Goal: Information Seeking & Learning: Compare options

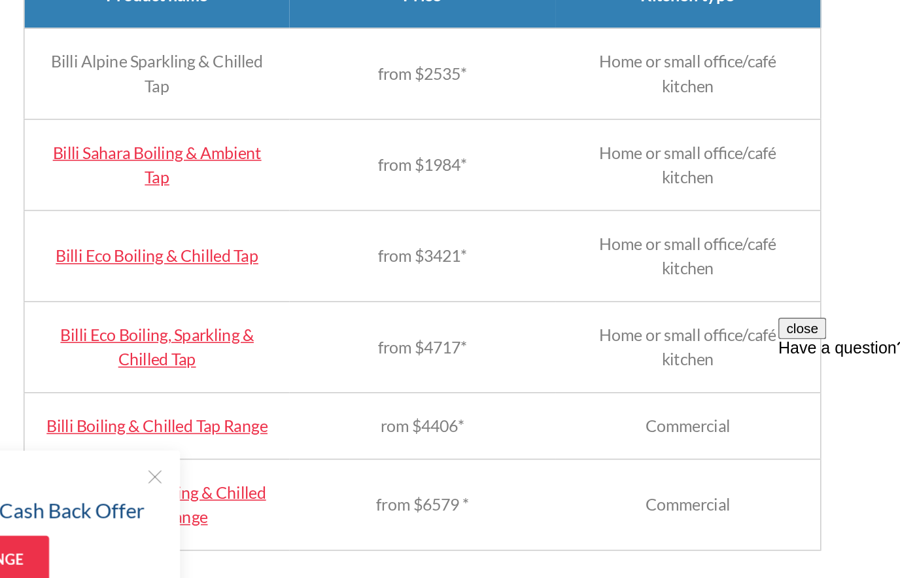
scroll to position [1275, 0]
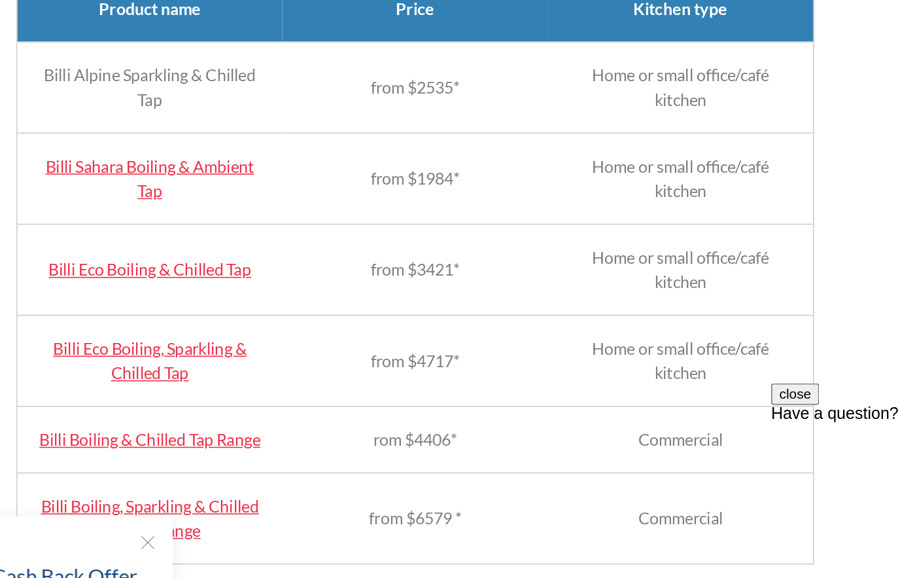
click at [214, 226] on link "Billi Sahara Boiling & Ambient Tap" at bounding box center [280, 240] width 133 height 28
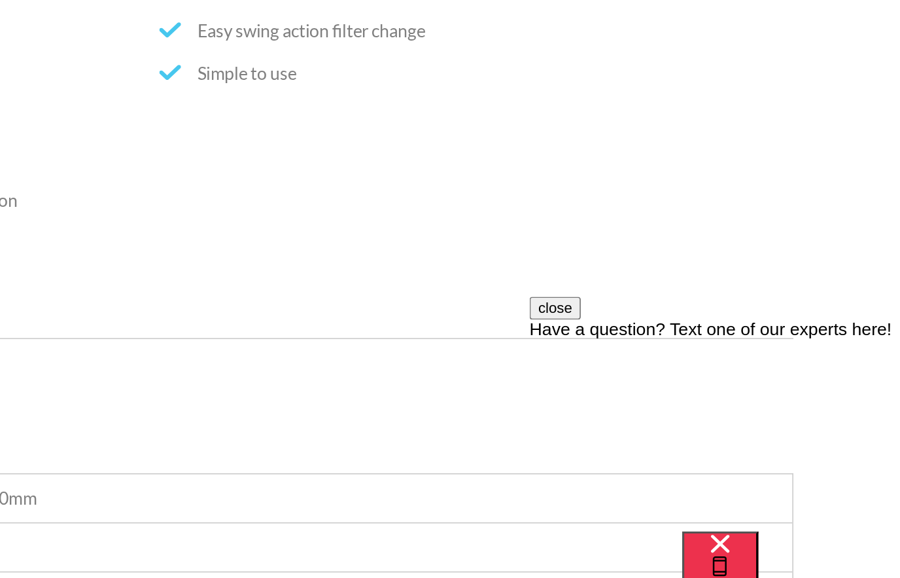
scroll to position [917, 0]
click at [560, 311] on button "close" at bounding box center [544, 304] width 31 height 14
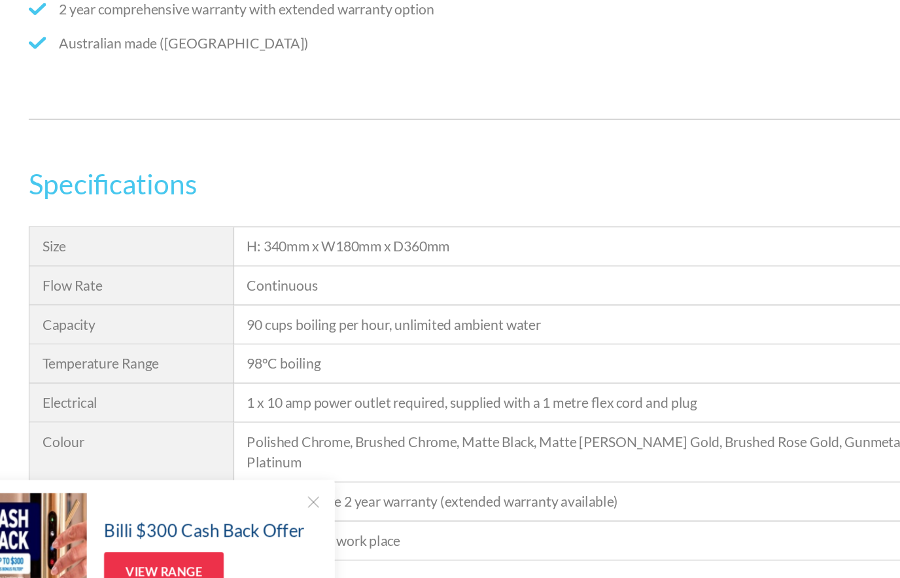
scroll to position [1127, 0]
click at [272, 467] on div at bounding box center [278, 473] width 13 height 13
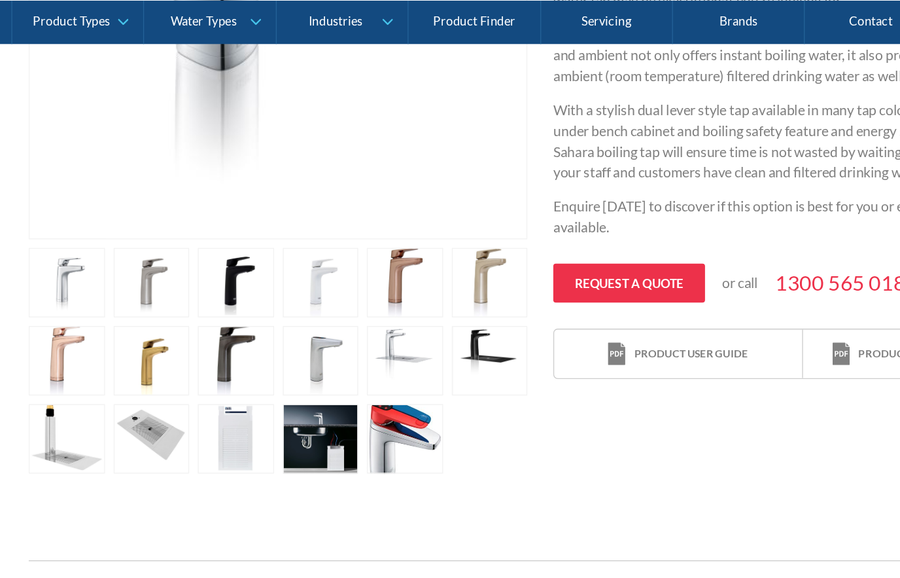
scroll to position [510, 0]
click at [256, 348] on link "open lightbox" at bounding box center [285, 331] width 58 height 52
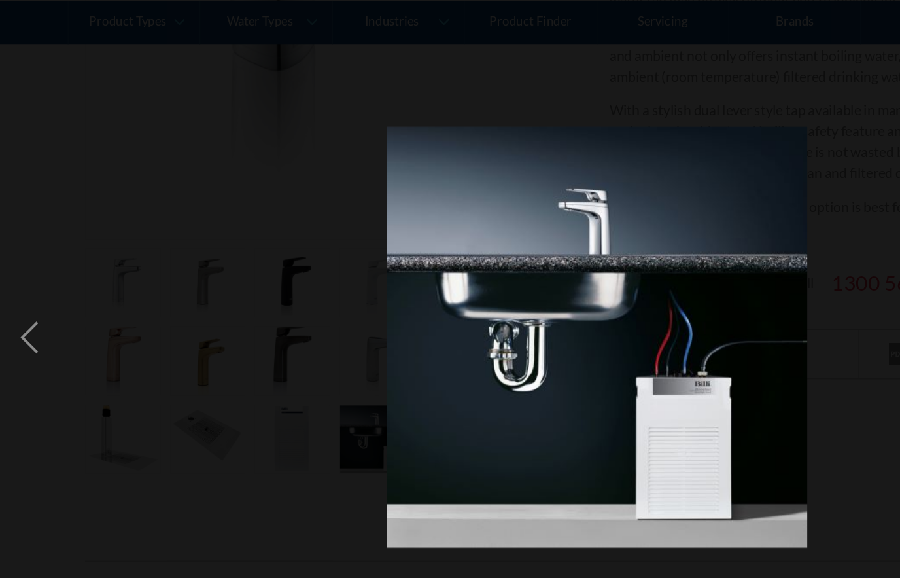
click at [28, 277] on div "previous image" at bounding box center [22, 255] width 44 height 486
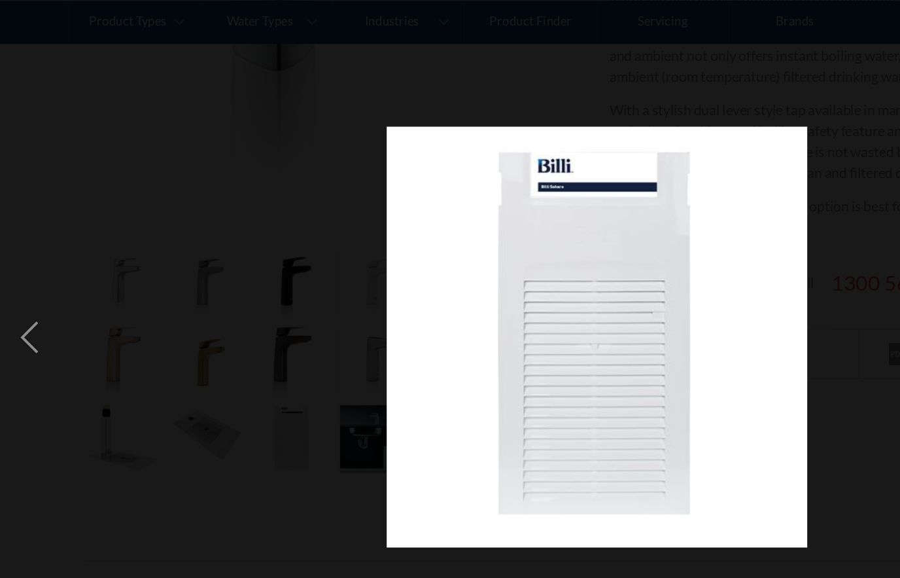
click at [31, 294] on div "previous image" at bounding box center [22, 255] width 44 height 486
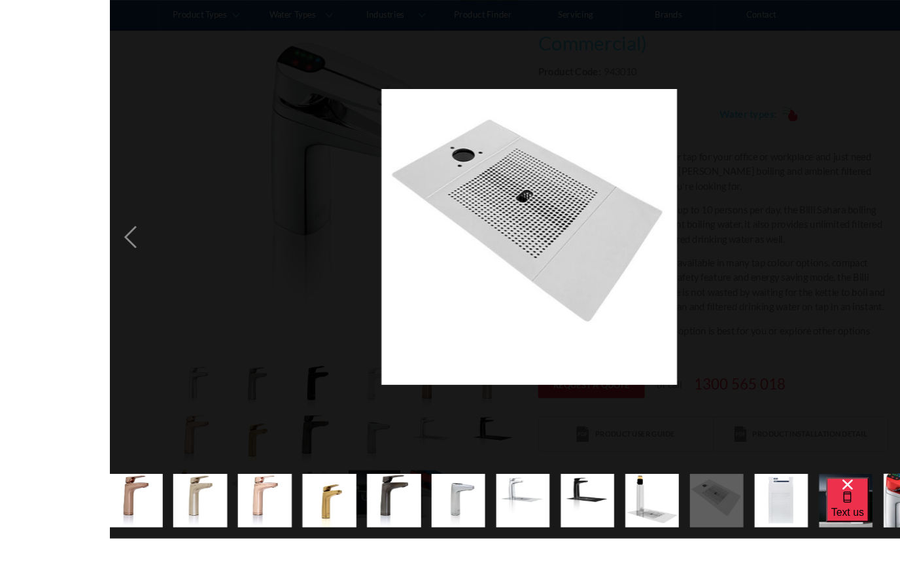
scroll to position [344, 0]
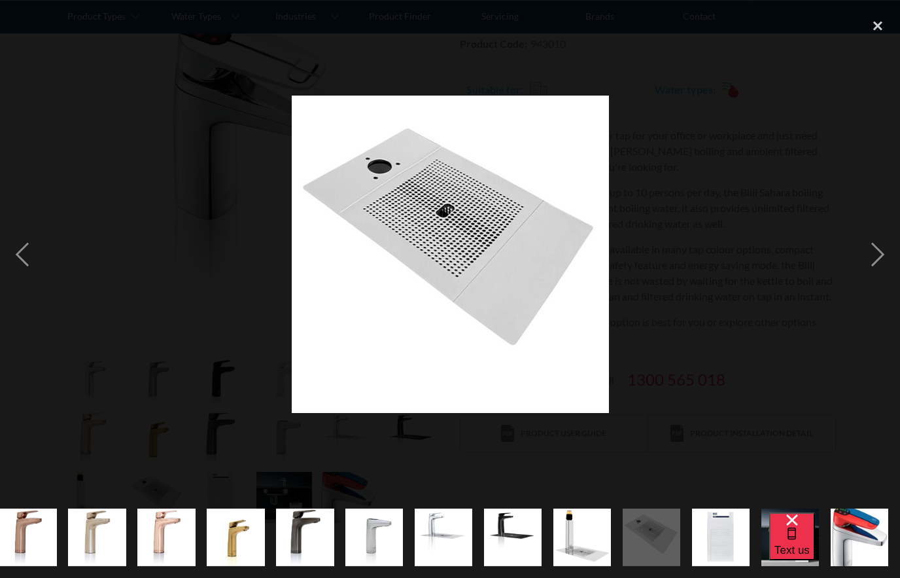
click at [25, 276] on div "previous image" at bounding box center [22, 255] width 44 height 486
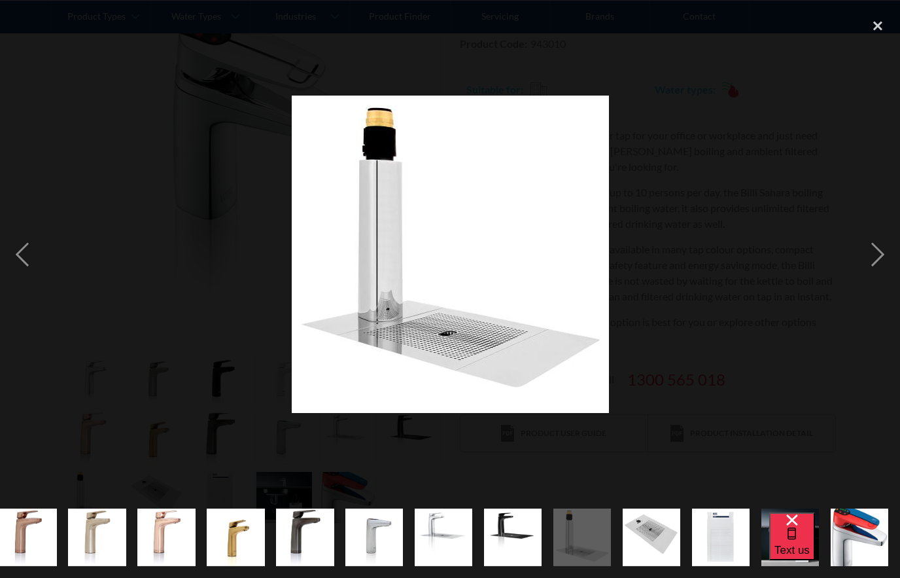
click at [41, 289] on div "previous image" at bounding box center [22, 255] width 44 height 486
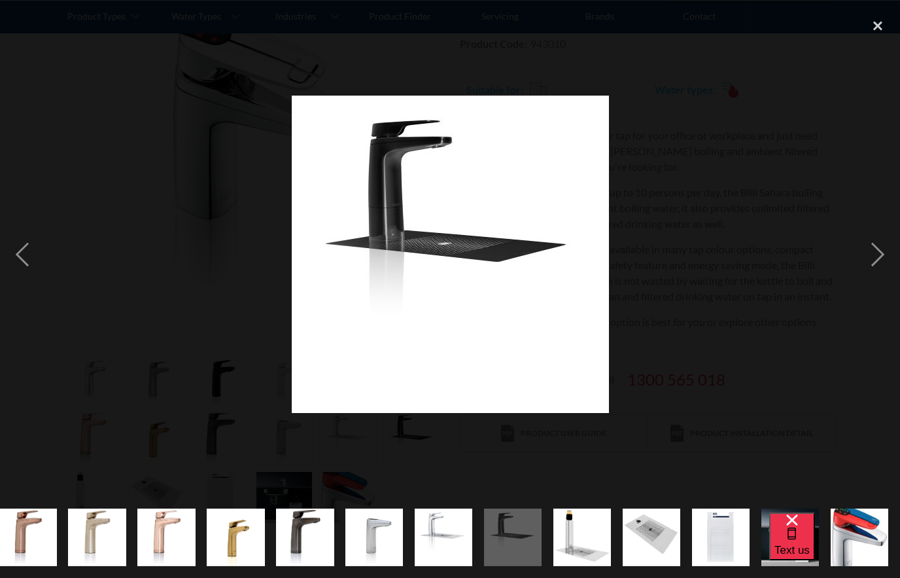
click at [34, 288] on div "previous image" at bounding box center [22, 255] width 44 height 486
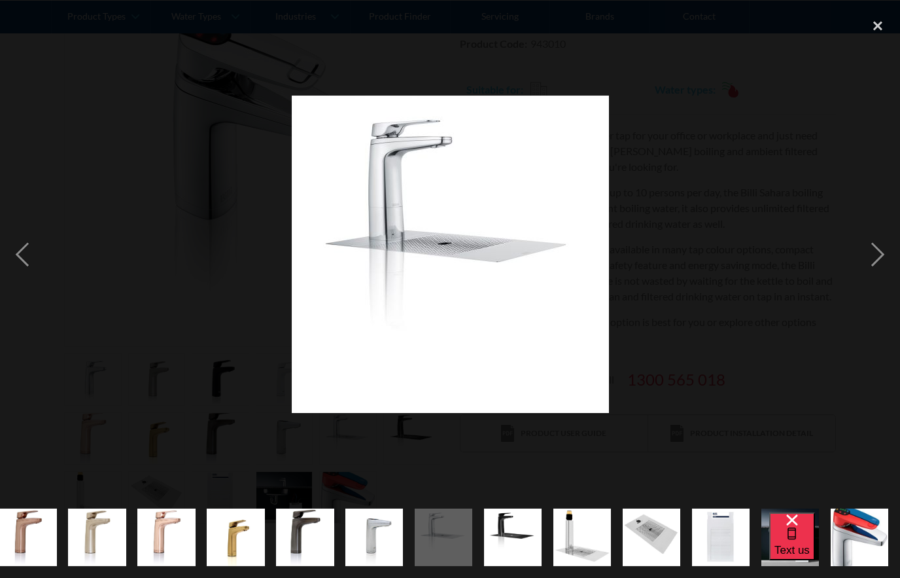
click at [32, 298] on div "previous image" at bounding box center [22, 255] width 44 height 486
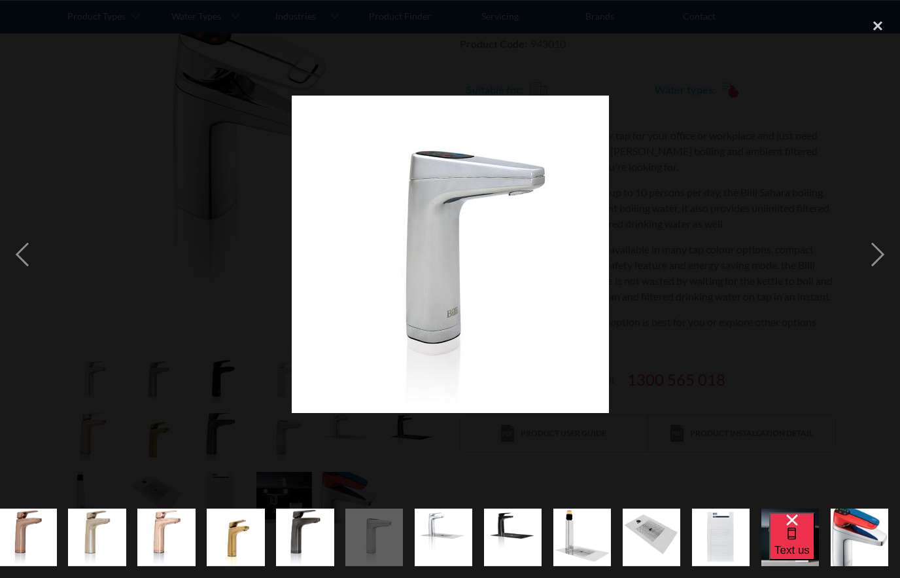
click at [31, 304] on div "previous image" at bounding box center [22, 255] width 44 height 486
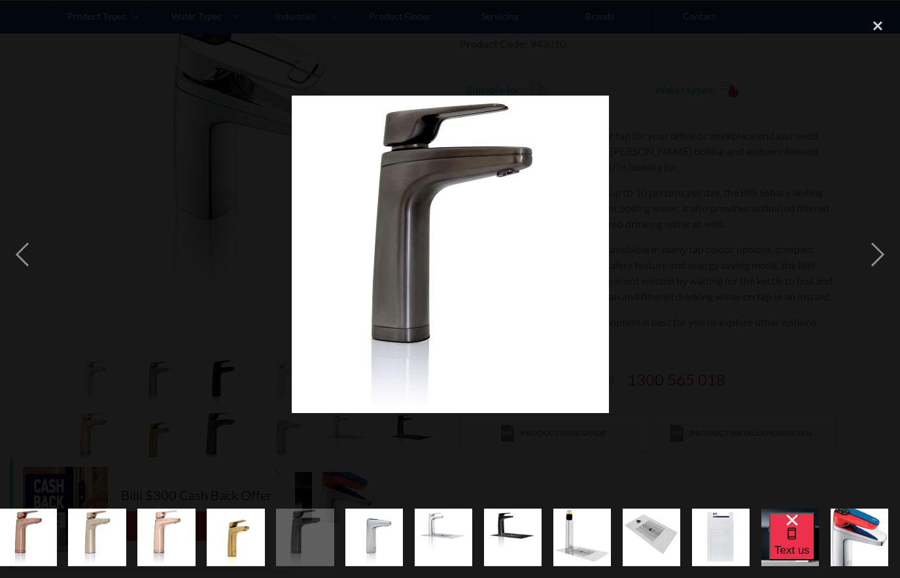
click at [20, 292] on div "previous image" at bounding box center [22, 255] width 44 height 486
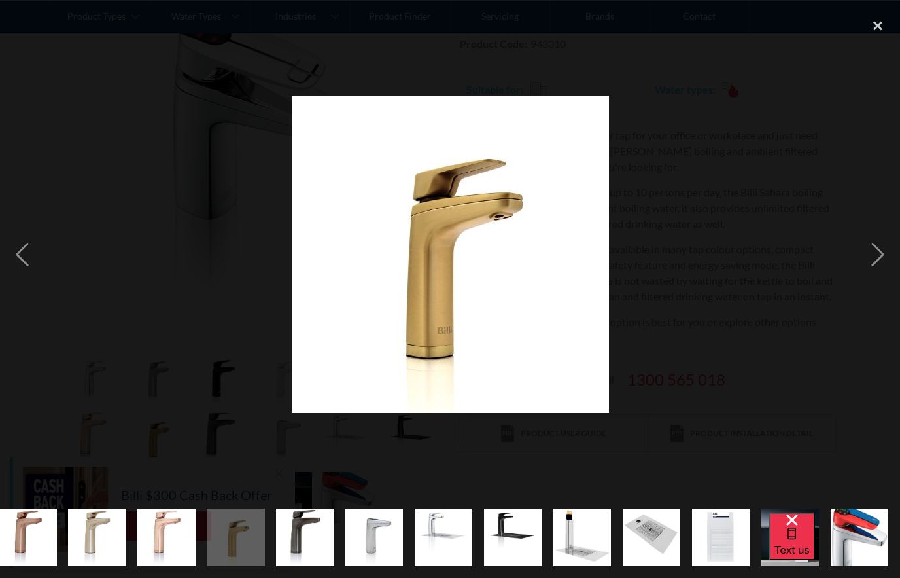
click at [28, 281] on div "previous image" at bounding box center [22, 255] width 44 height 486
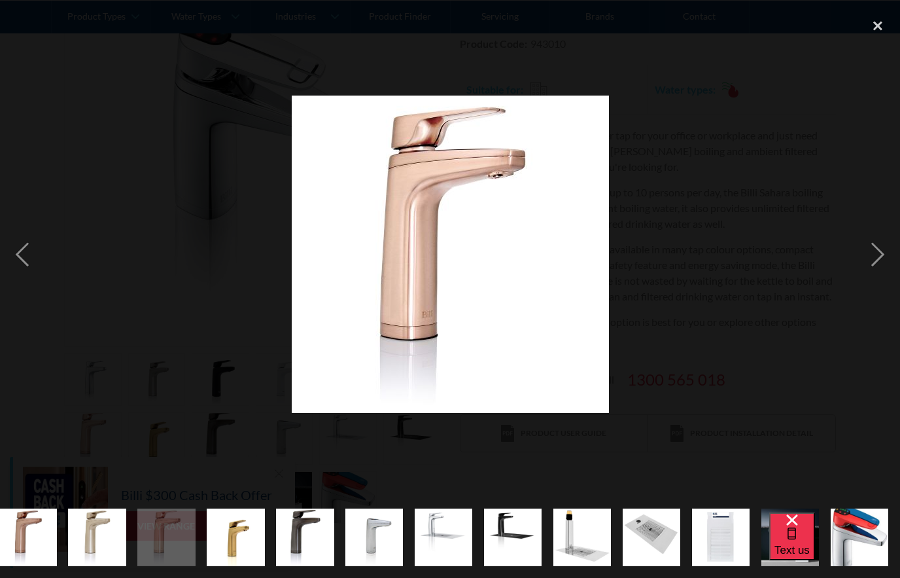
click at [18, 284] on div "previous image" at bounding box center [22, 255] width 44 height 486
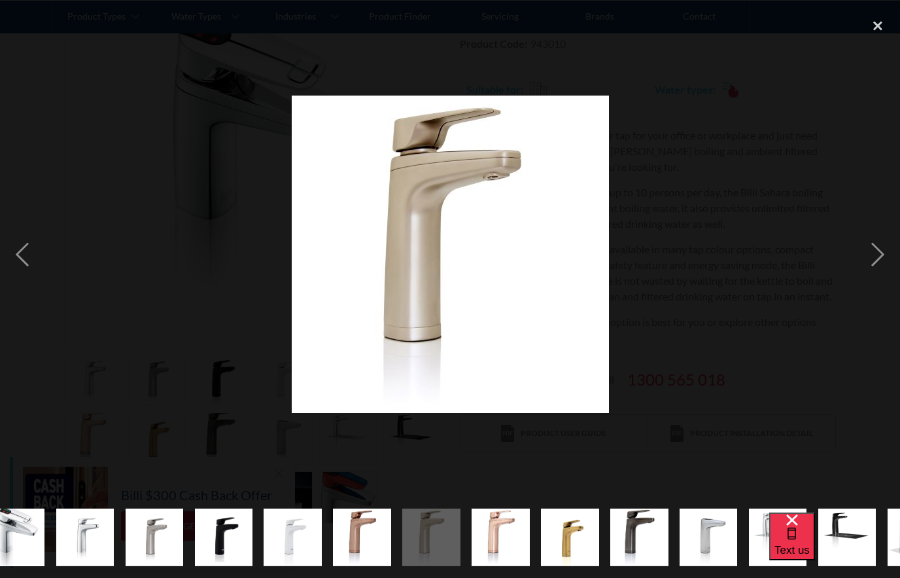
scroll to position [0, 0]
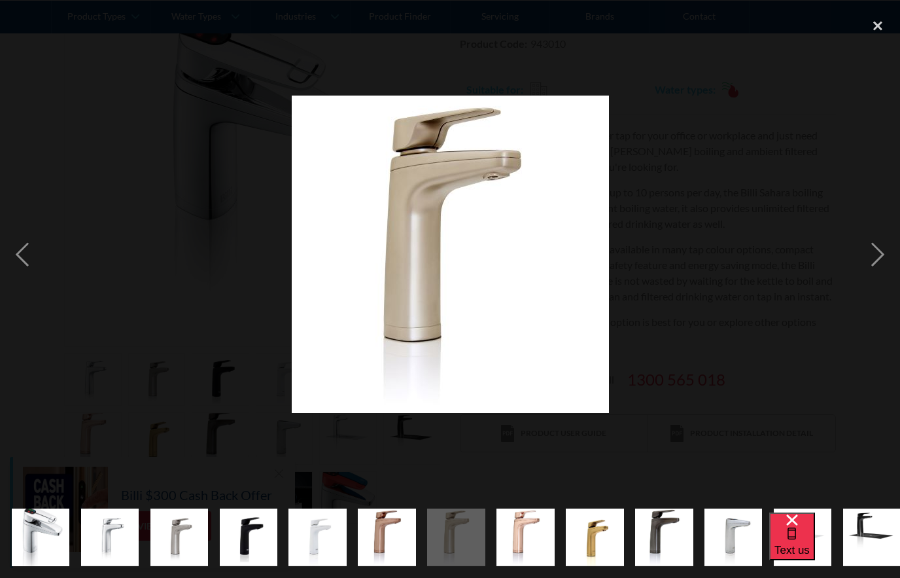
click at [18, 288] on div "previous image" at bounding box center [22, 255] width 44 height 486
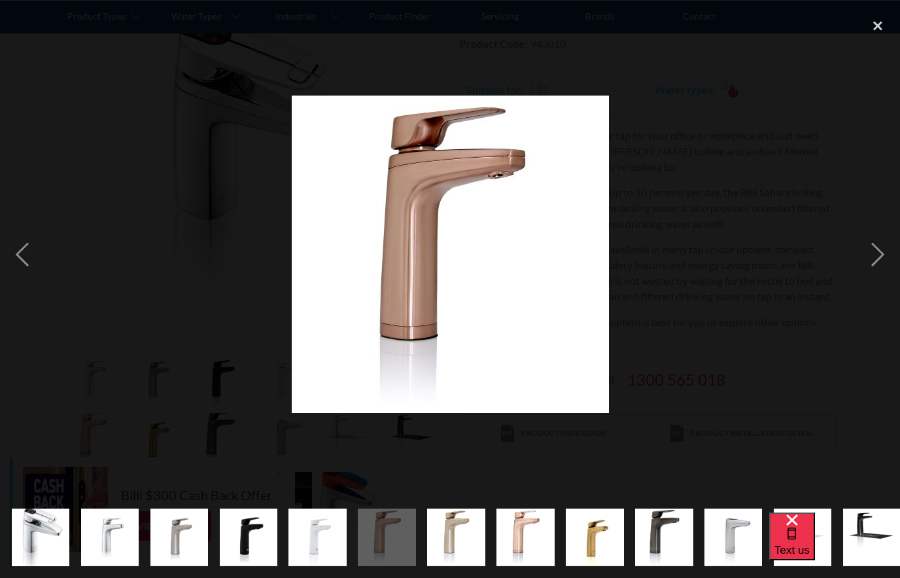
click at [14, 292] on div "previous image" at bounding box center [22, 255] width 44 height 486
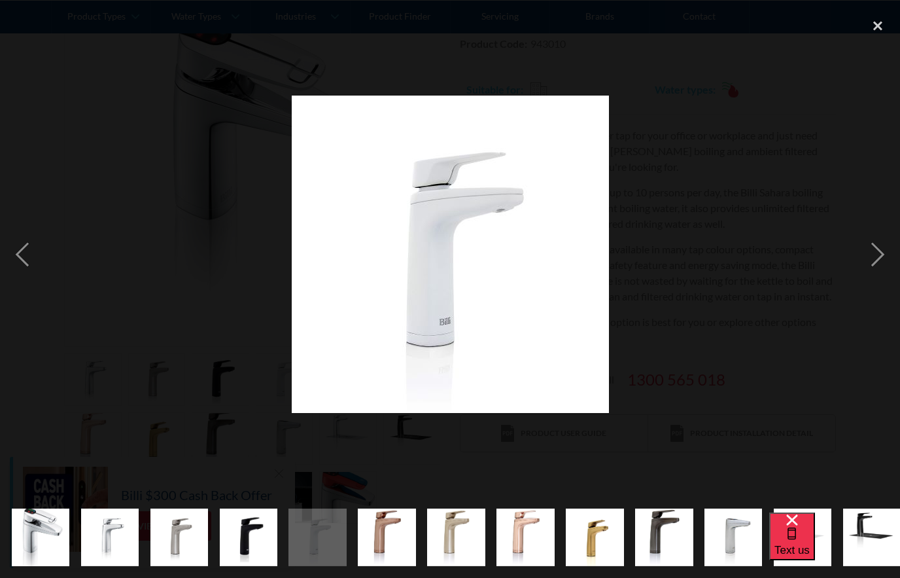
click at [16, 296] on div "previous image" at bounding box center [22, 255] width 44 height 486
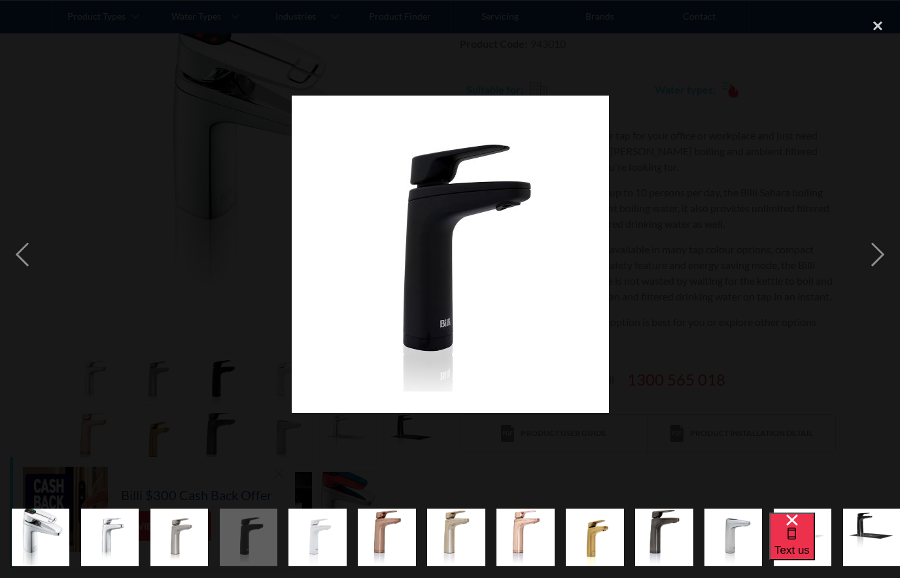
click at [14, 300] on div "previous image" at bounding box center [22, 255] width 44 height 486
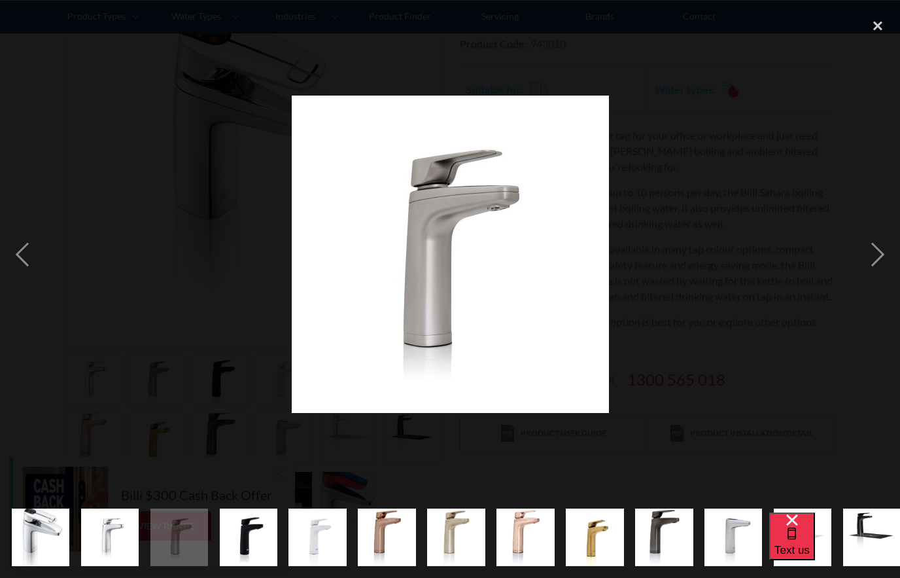
click at [20, 296] on div "previous image" at bounding box center [22, 255] width 44 height 486
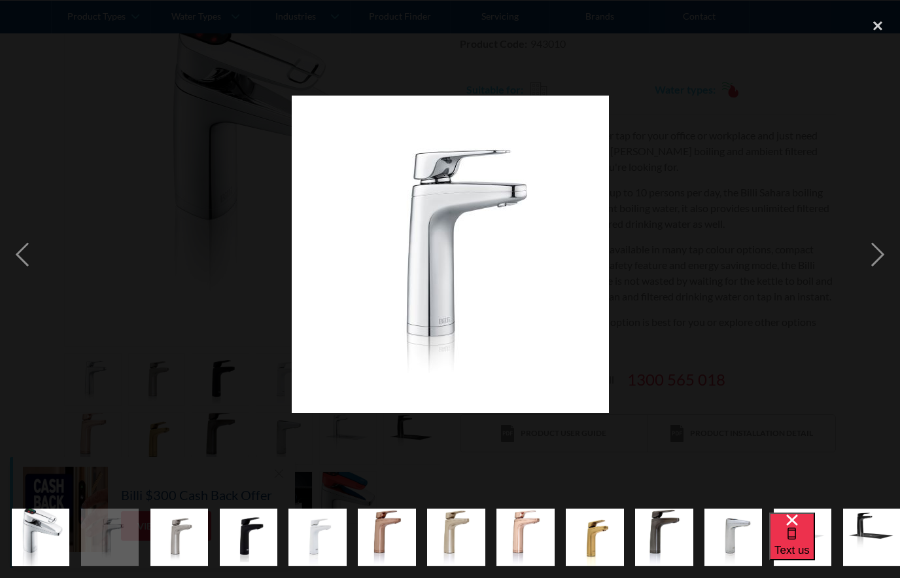
click at [21, 292] on div "previous image" at bounding box center [22, 255] width 44 height 486
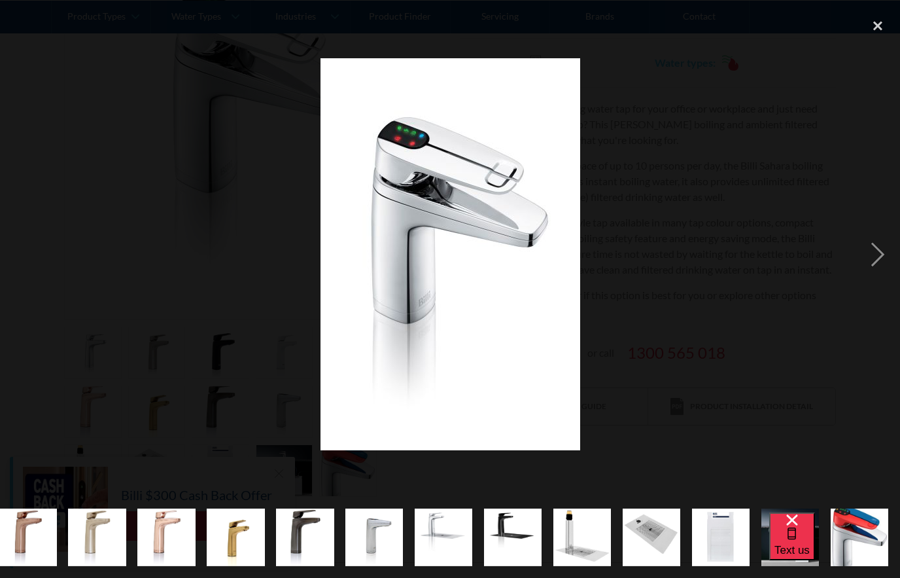
scroll to position [0, 495]
click at [775, 556] on div "Text us" at bounding box center [834, 544] width 131 height 65
click at [707, 566] on img "show item 16 of 18" at bounding box center [721, 537] width 58 height 58
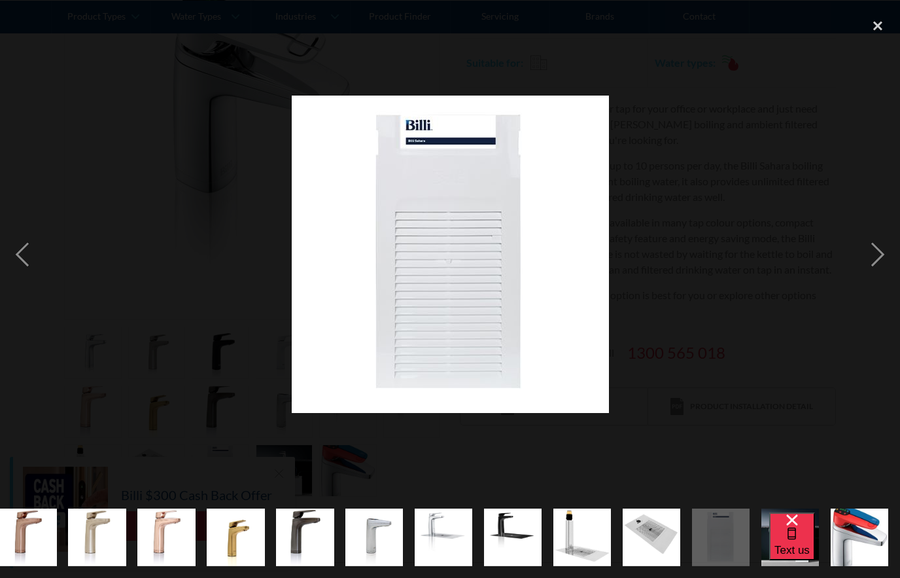
click at [874, 25] on div "close lightbox" at bounding box center [878, 26] width 44 height 29
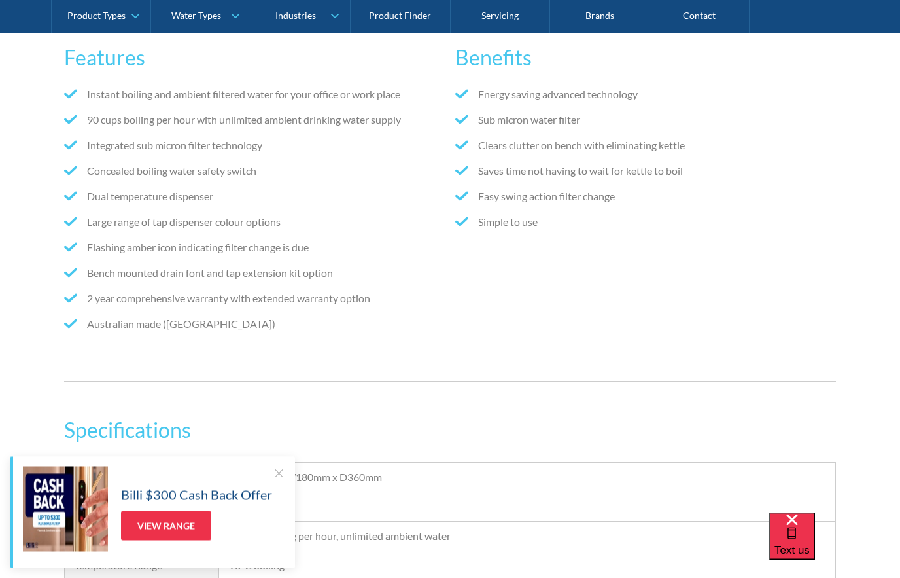
scroll to position [932, 0]
click at [274, 480] on div at bounding box center [278, 473] width 13 height 13
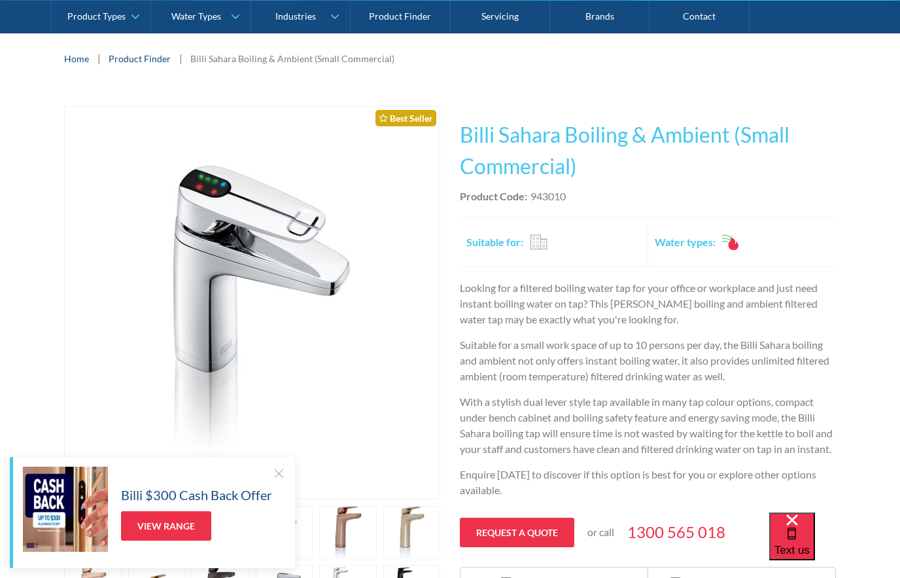
scroll to position [214, 0]
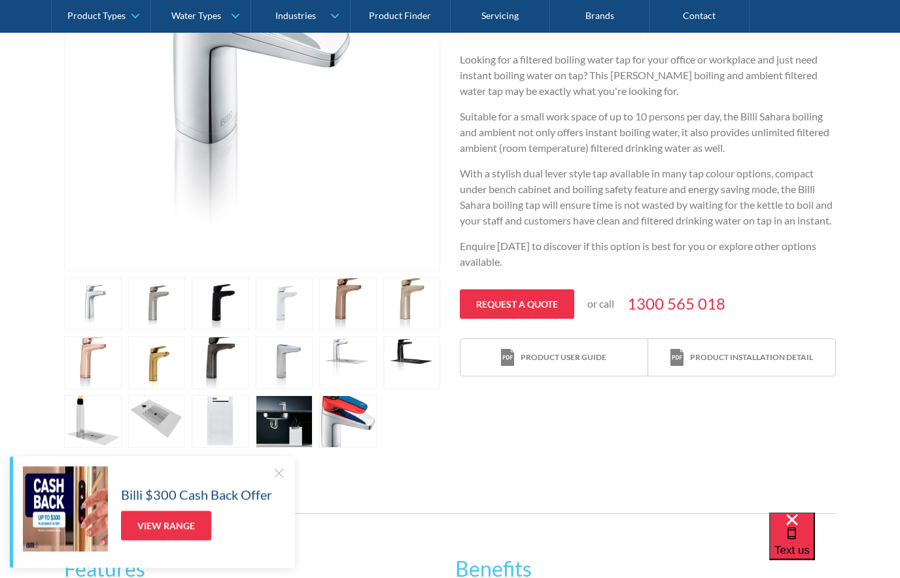
click at [344, 305] on link "open lightbox" at bounding box center [348, 304] width 58 height 52
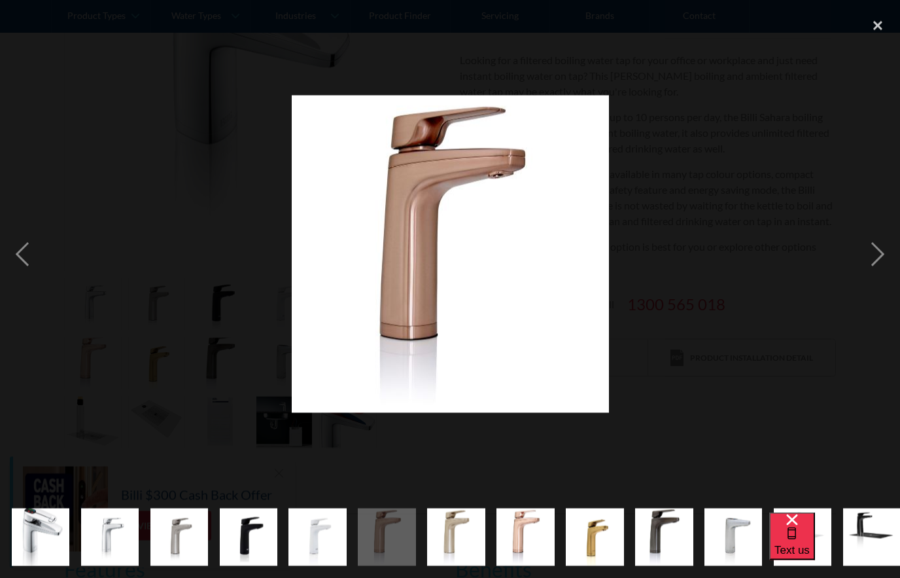
scroll to position [419, 0]
click at [782, 412] on div at bounding box center [450, 255] width 900 height 486
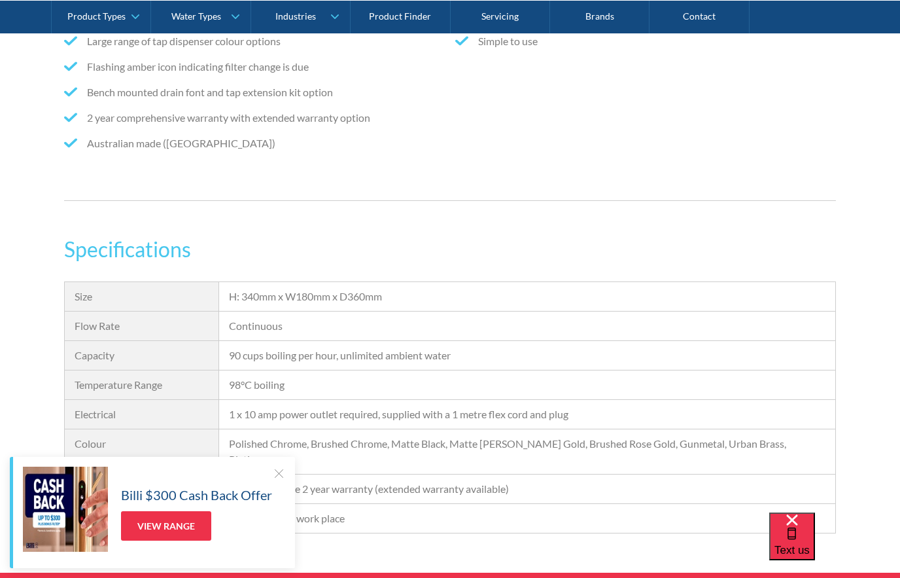
scroll to position [1127, 0]
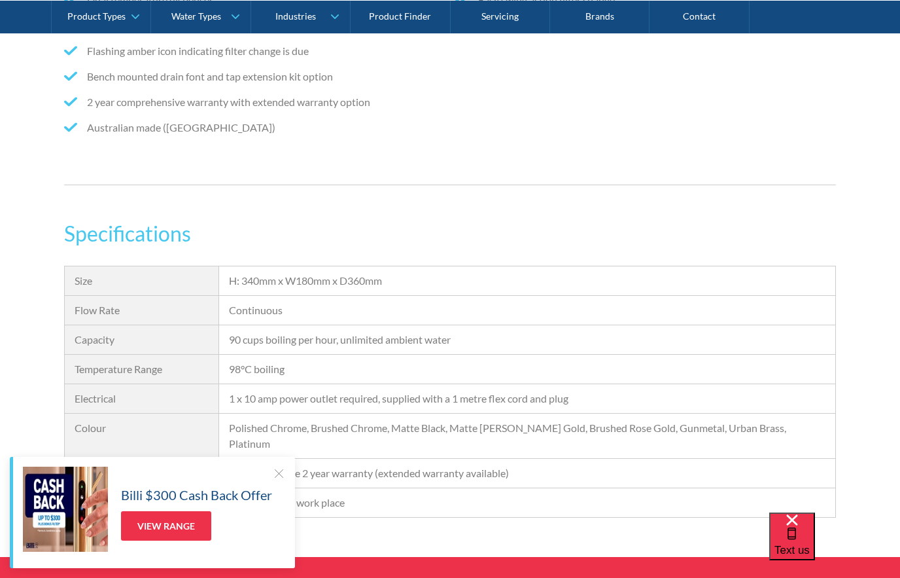
click at [283, 520] on div "Billi $300 Cash Back Offer View Range" at bounding box center [152, 512] width 285 height 111
click at [275, 480] on div at bounding box center [278, 473] width 13 height 13
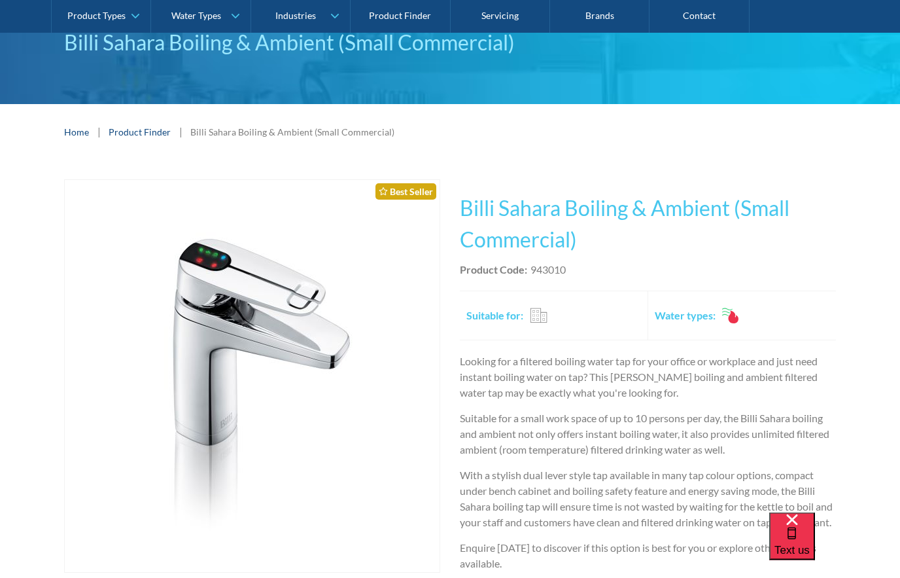
scroll to position [143, 0]
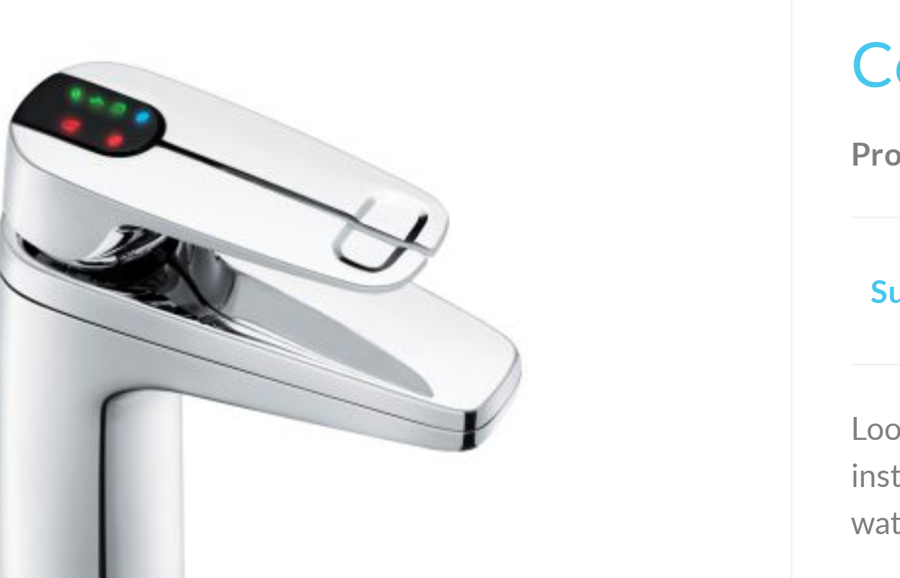
click at [122, 154] on img "open lightbox" at bounding box center [252, 350] width 260 height 392
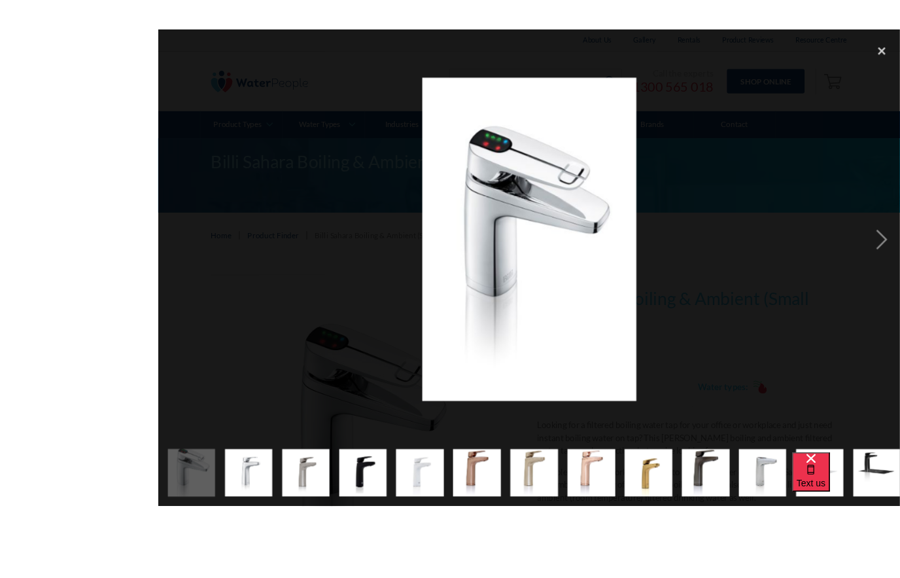
scroll to position [82, 0]
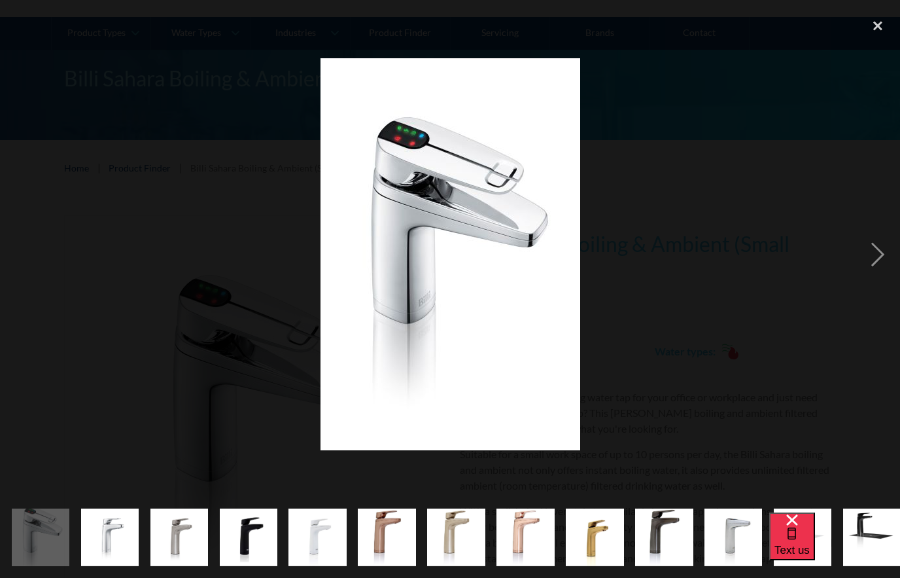
click at [866, 35] on div "close lightbox" at bounding box center [878, 26] width 44 height 29
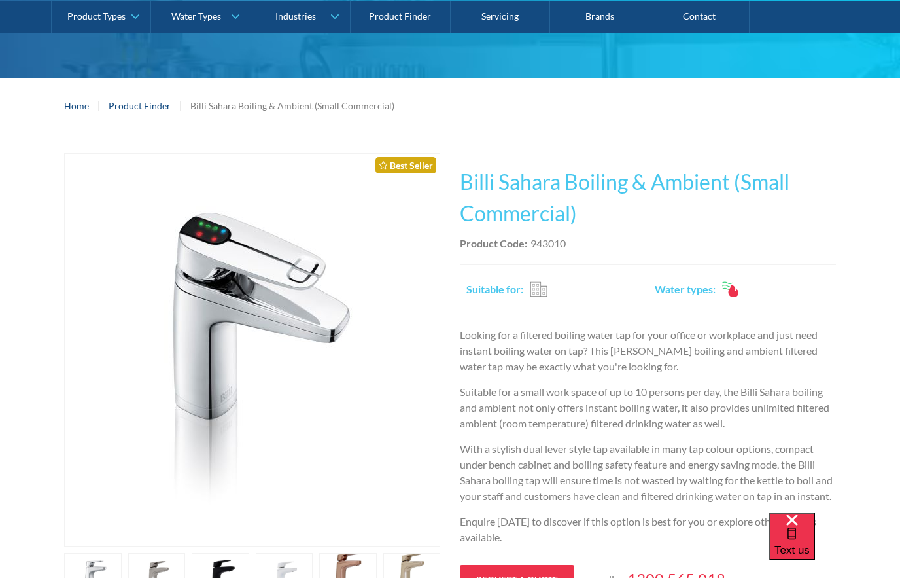
scroll to position [179, 0]
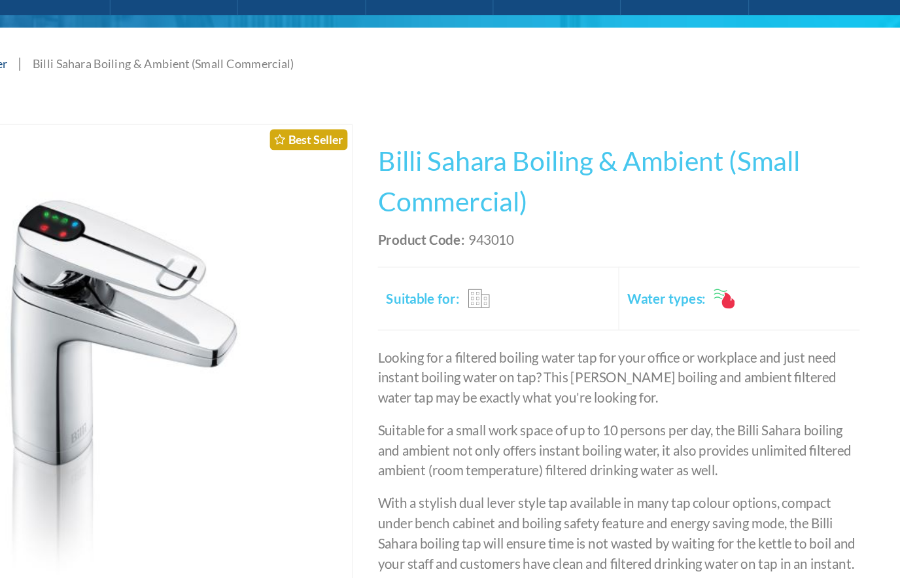
click at [467, 247] on h2 "Suitable for:" at bounding box center [495, 255] width 57 height 16
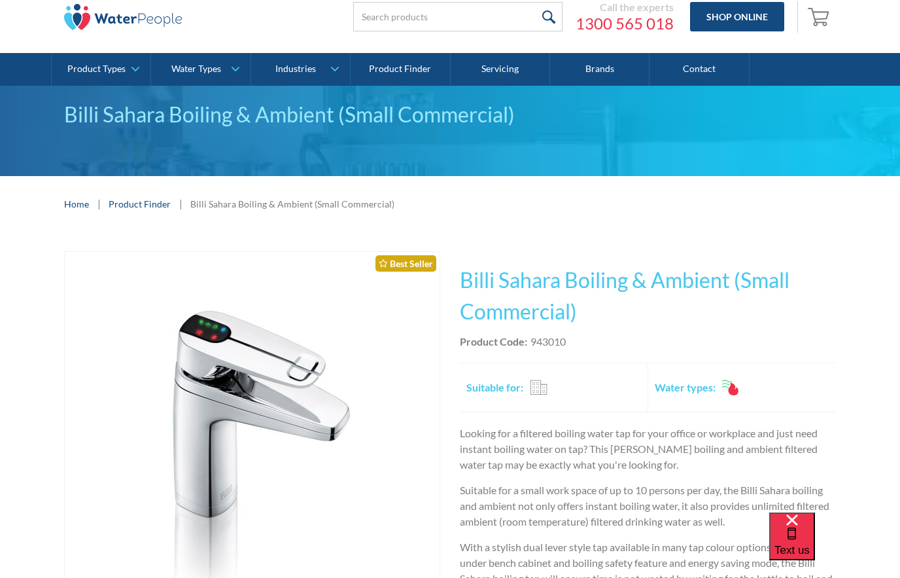
scroll to position [35, 0]
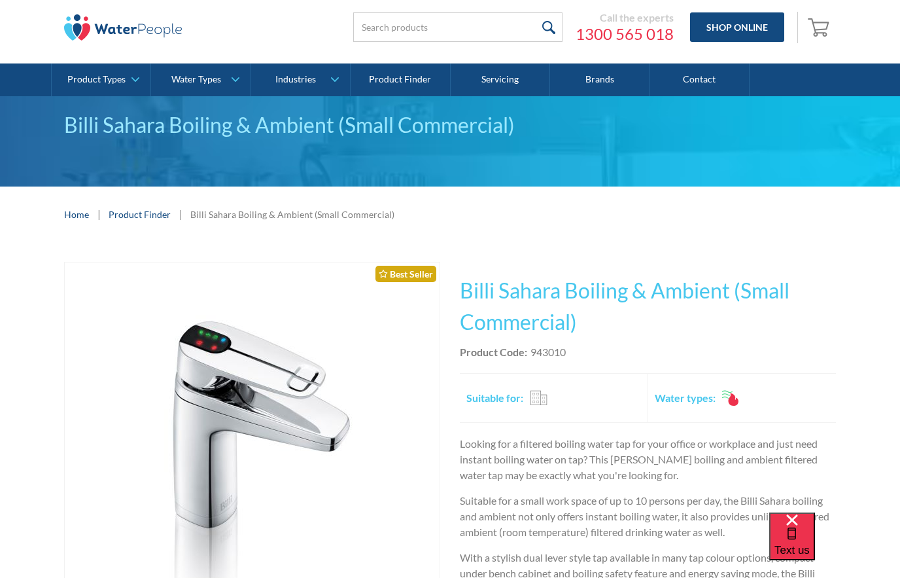
click at [132, 207] on link "Product Finder" at bounding box center [140, 214] width 62 height 14
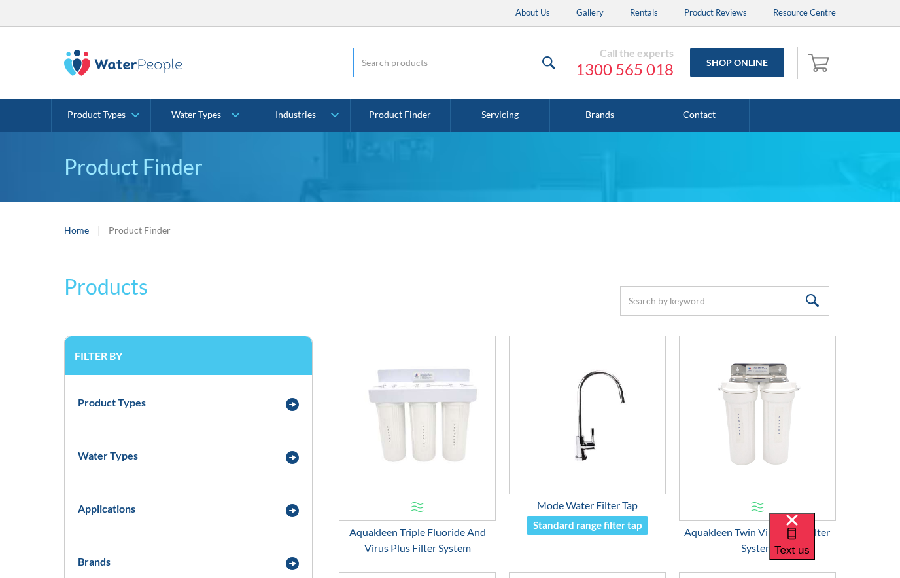
click at [434, 62] on input "search" at bounding box center [457, 62] width 209 height 29
type input "Boiling ambient water"
click at [550, 62] on input "submit" at bounding box center [549, 62] width 28 height 29
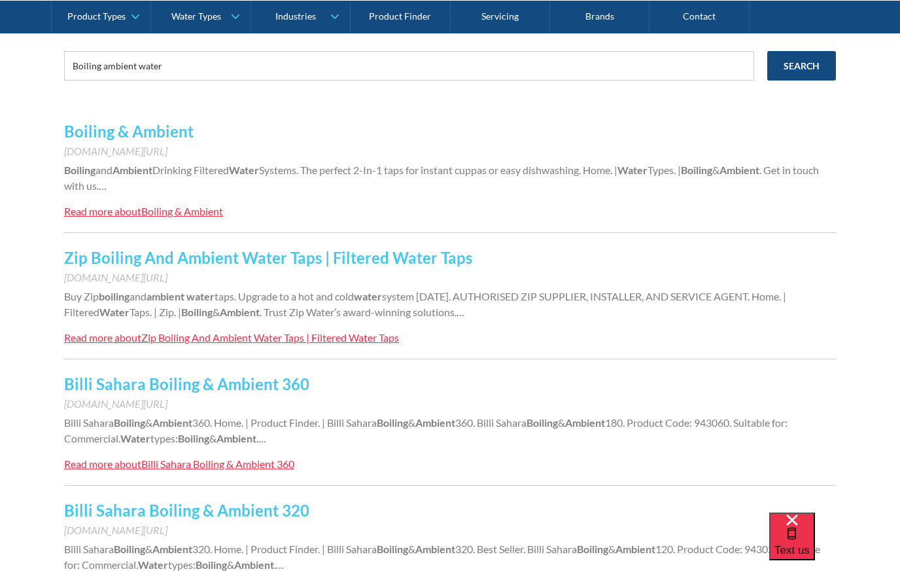
scroll to position [238, 0]
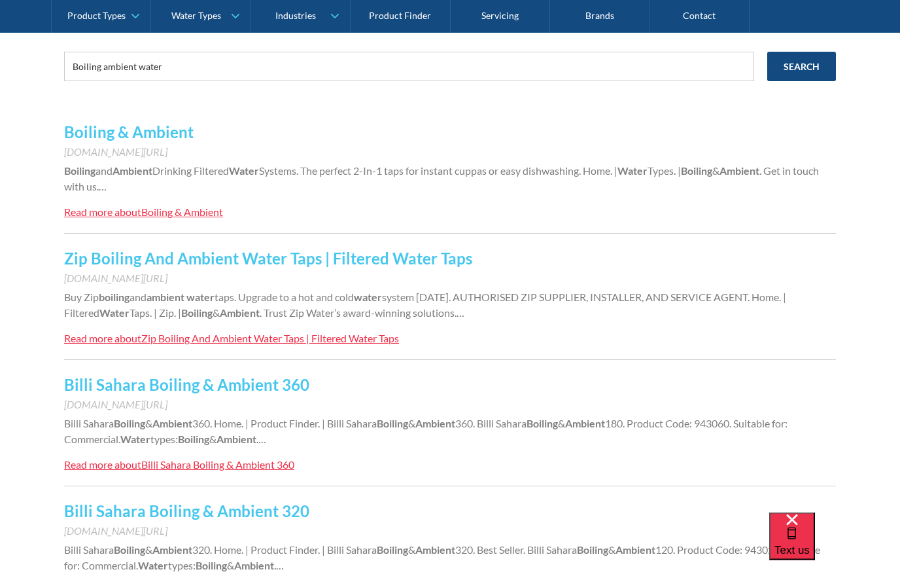
click at [112, 209] on div "Read more about" at bounding box center [102, 212] width 77 height 12
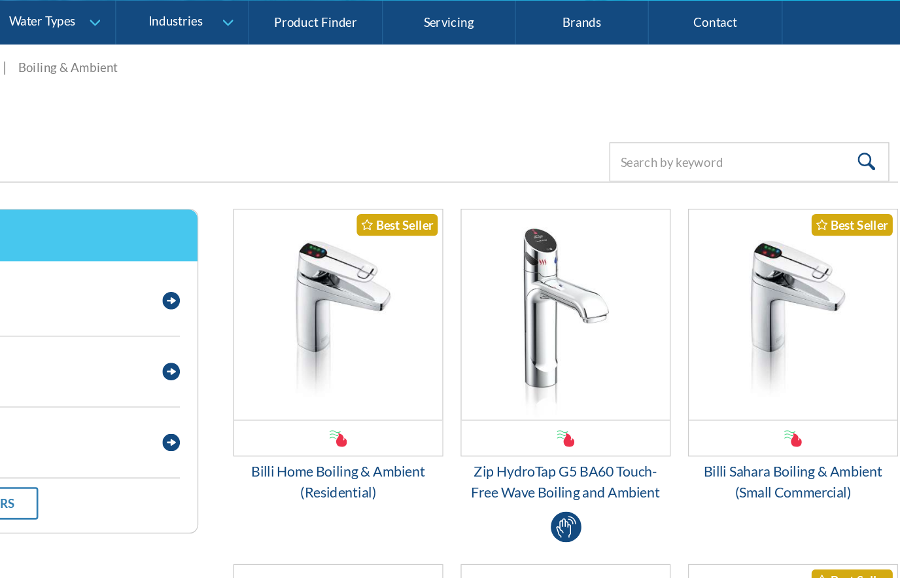
scroll to position [226, 0]
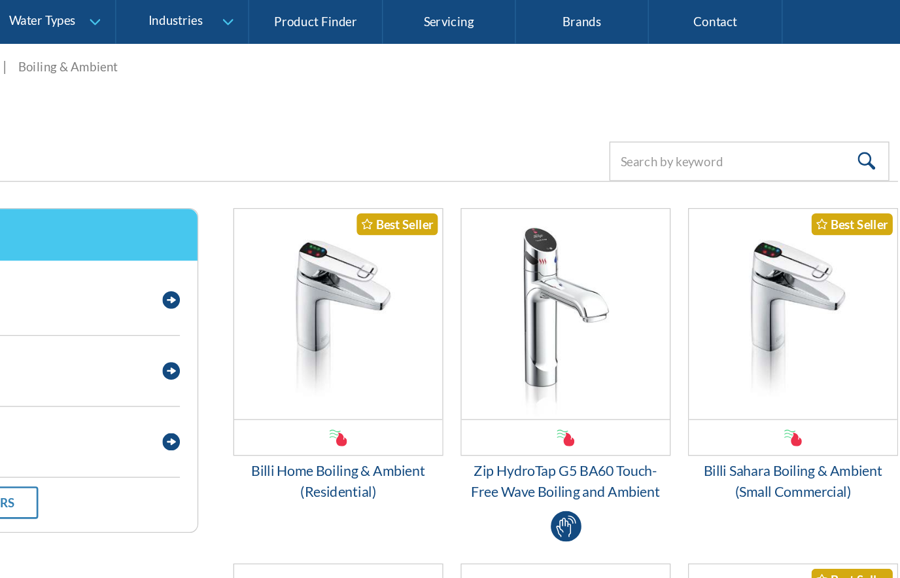
click at [339, 356] on div "Billi Home Boiling & Ambient (Residential)" at bounding box center [417, 359] width 157 height 31
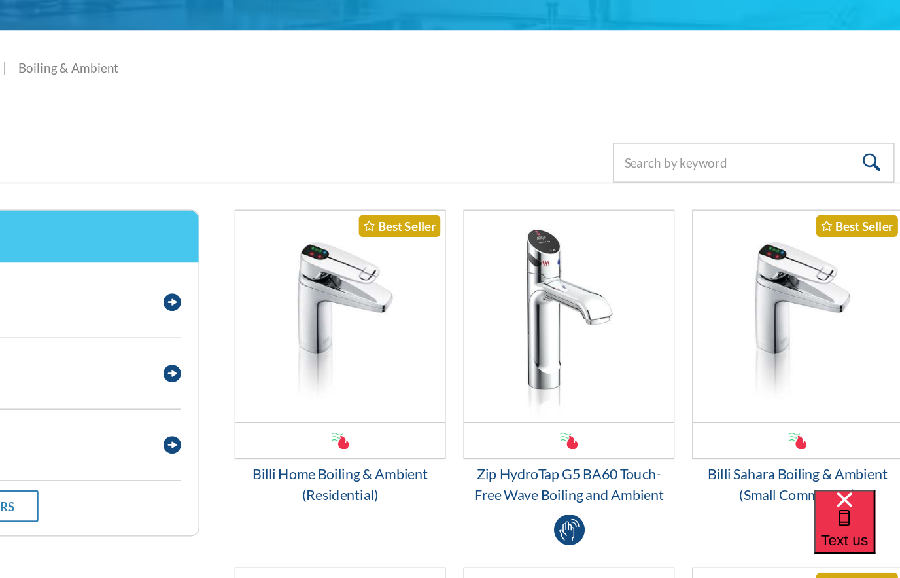
click at [679, 493] on div "Billi Sahara Boiling & Ambient (Small Commercial)" at bounding box center [757, 508] width 157 height 31
click at [339, 493] on div "Billi Home Boiling & Ambient (Residential)" at bounding box center [417, 508] width 157 height 31
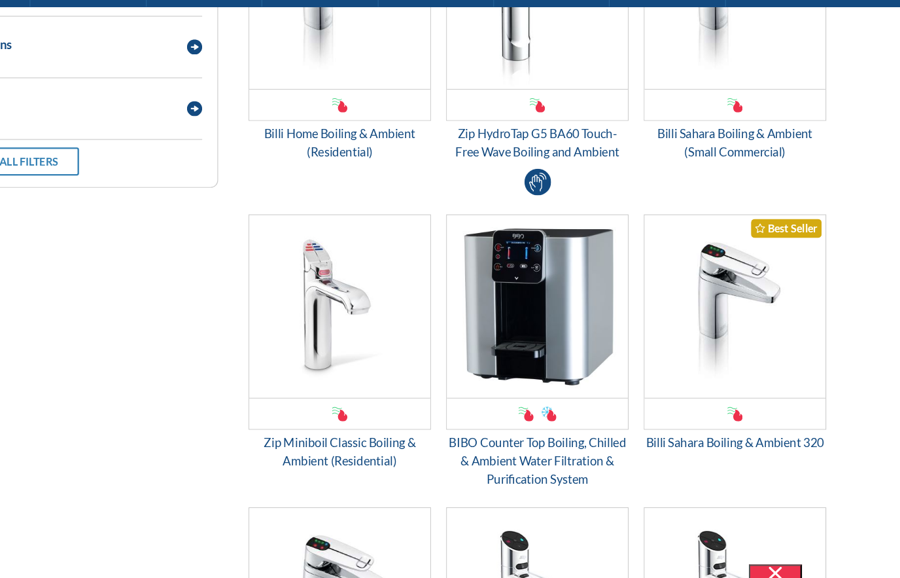
scroll to position [437, 0]
click at [339, 399] on div "Zip Miniboil Classic Boiling & Ambient (Residential)" at bounding box center [417, 414] width 157 height 31
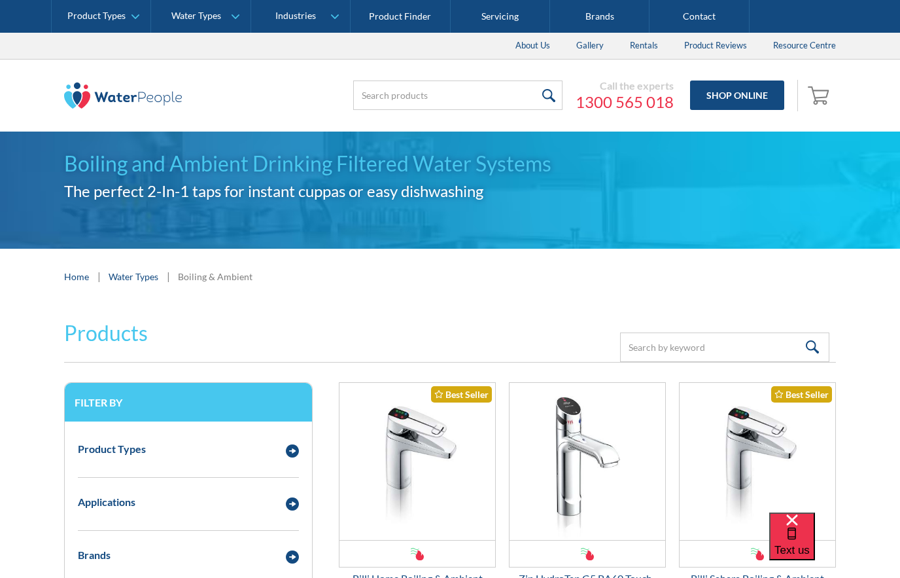
scroll to position [438, 0]
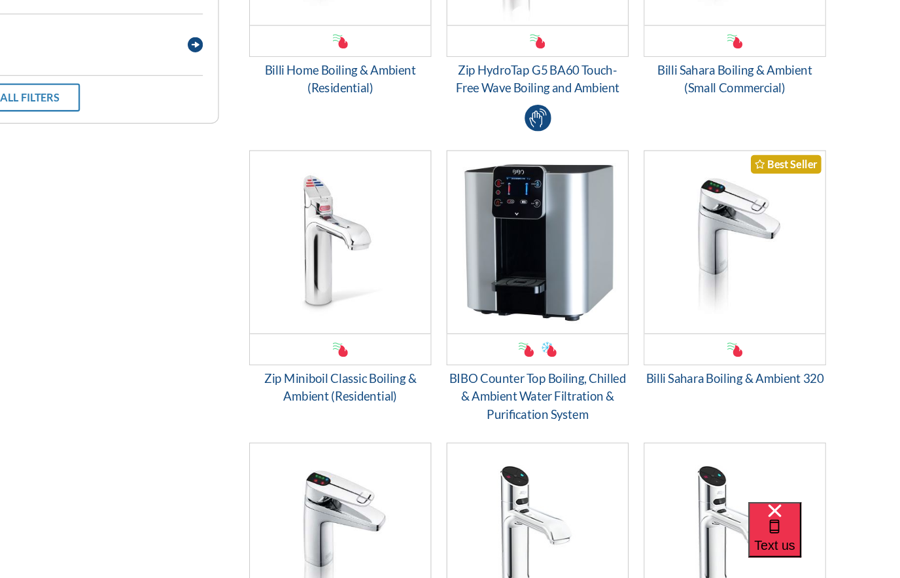
click at [681, 241] on img "Email Form 3" at bounding box center [758, 288] width 156 height 157
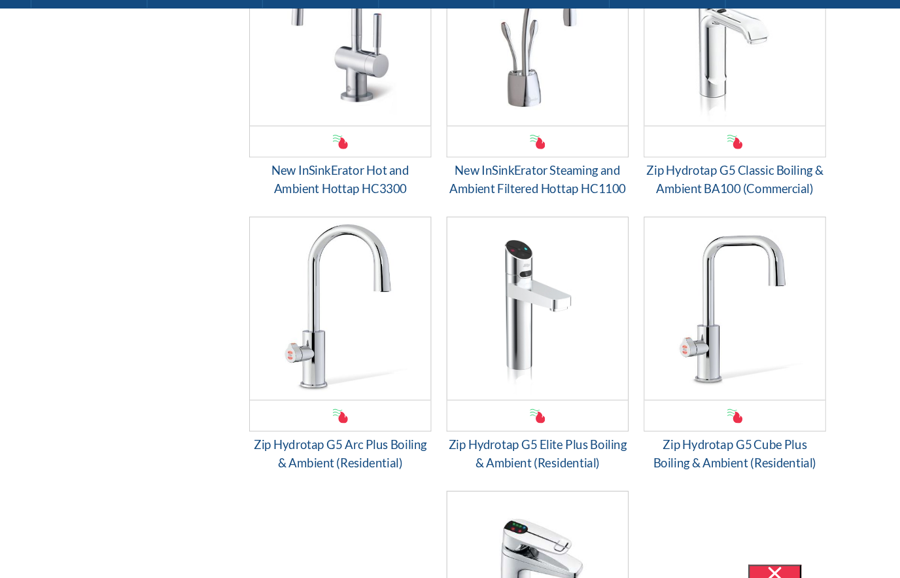
scroll to position [1160, 0]
click at [340, 370] on div "Email Form 3" at bounding box center [418, 383] width 156 height 27
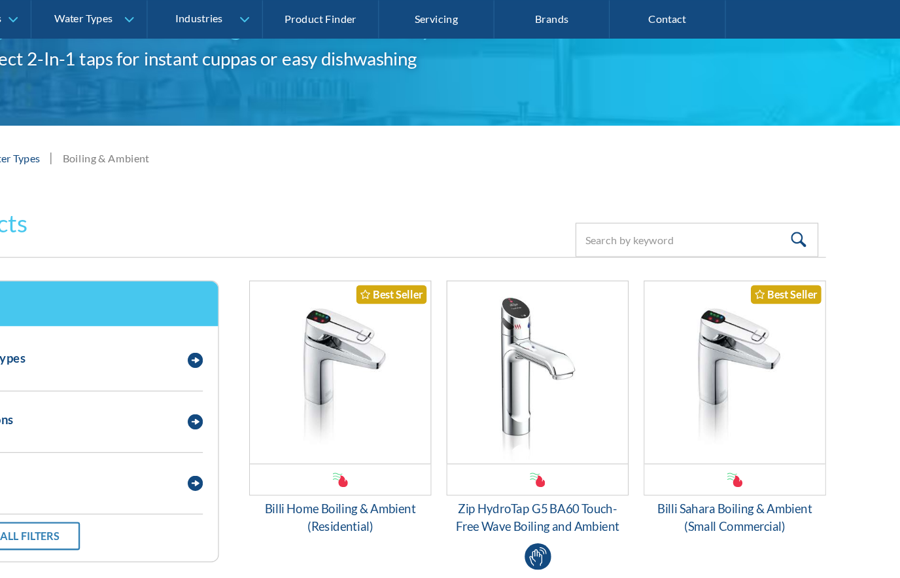
scroll to position [0, 0]
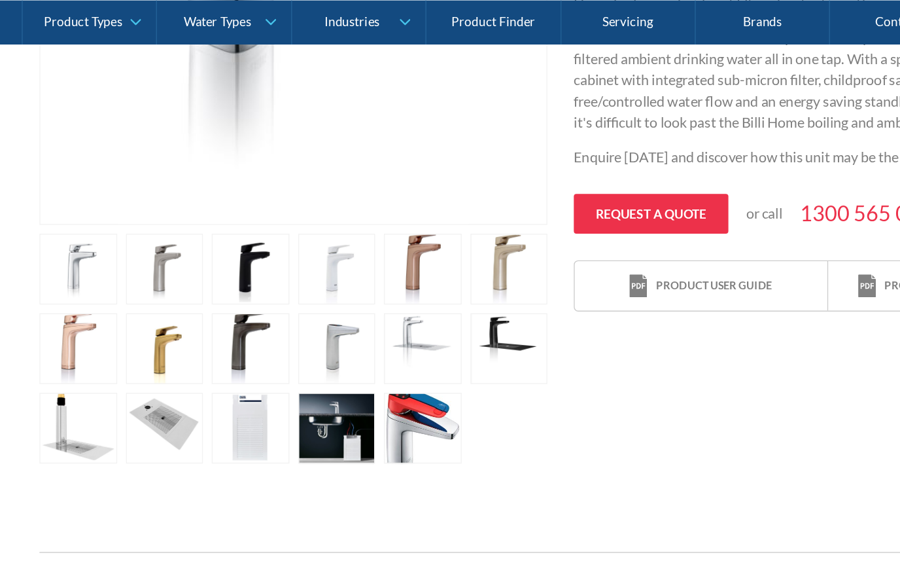
scroll to position [510, 0]
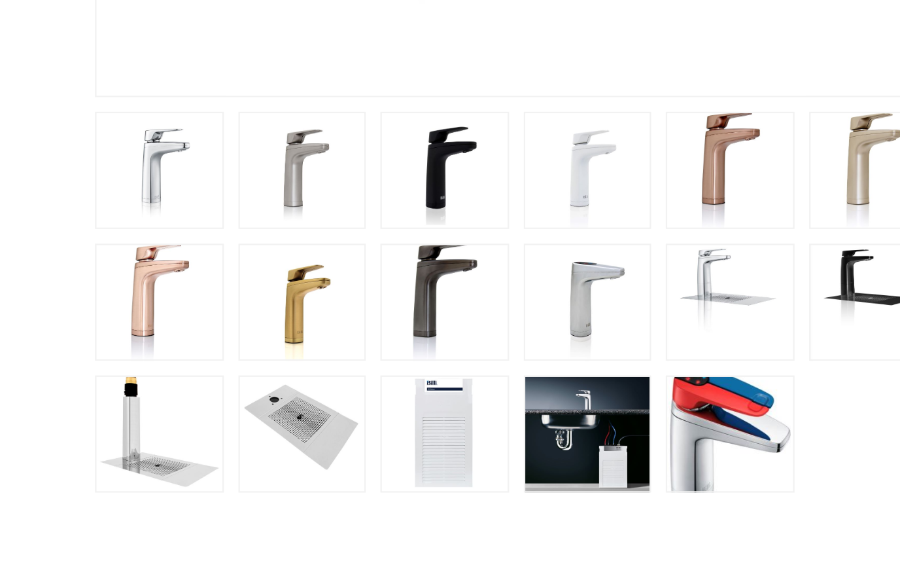
click at [286, 305] on link "open lightbox" at bounding box center [285, 331] width 58 height 52
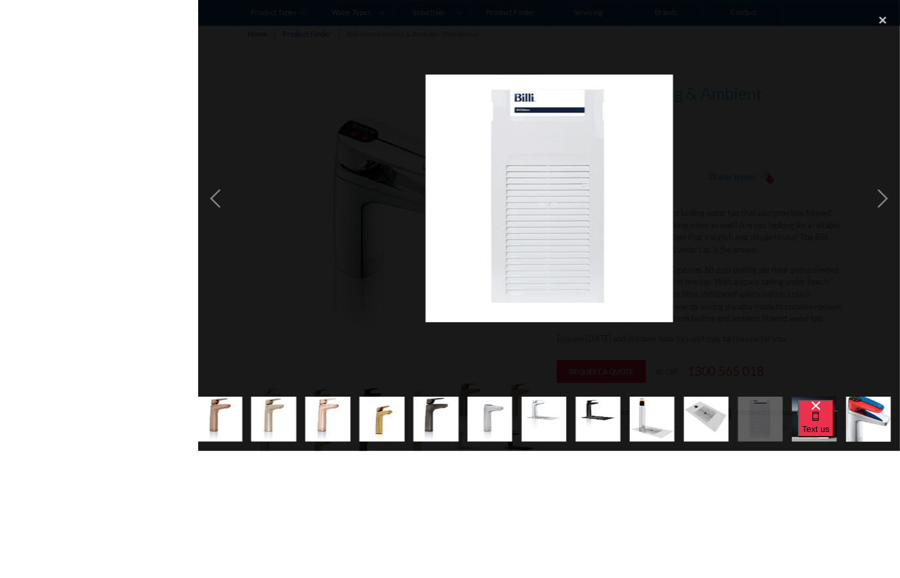
scroll to position [391, 0]
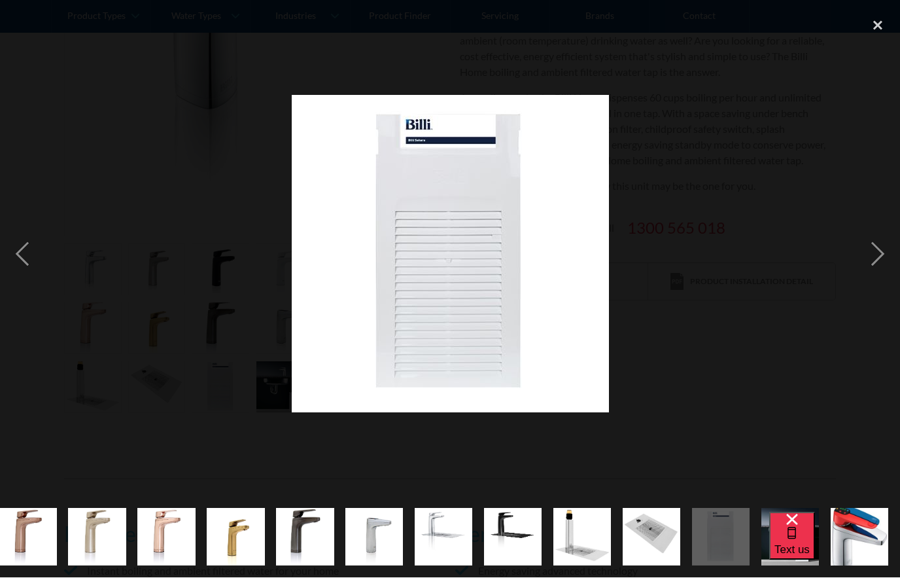
click at [881, 27] on div "close lightbox" at bounding box center [878, 26] width 44 height 29
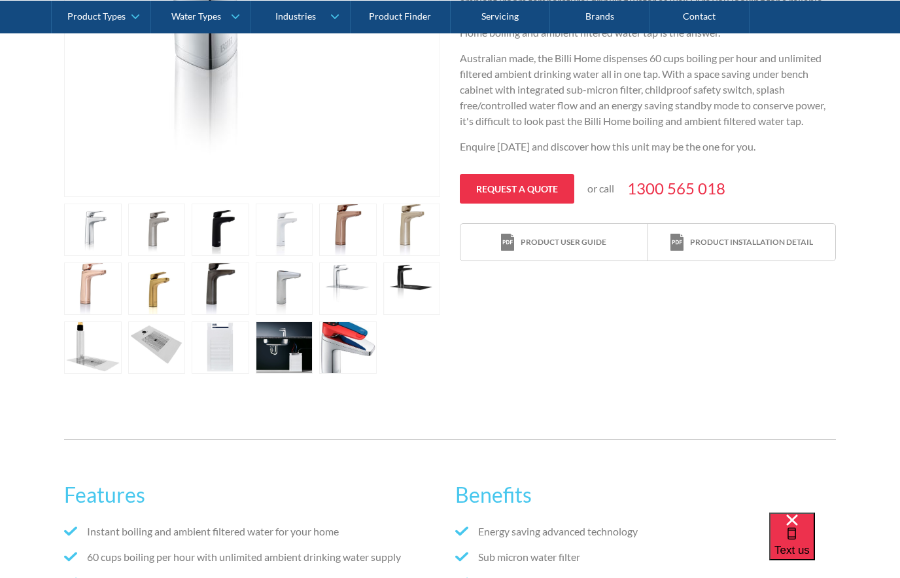
scroll to position [493, 0]
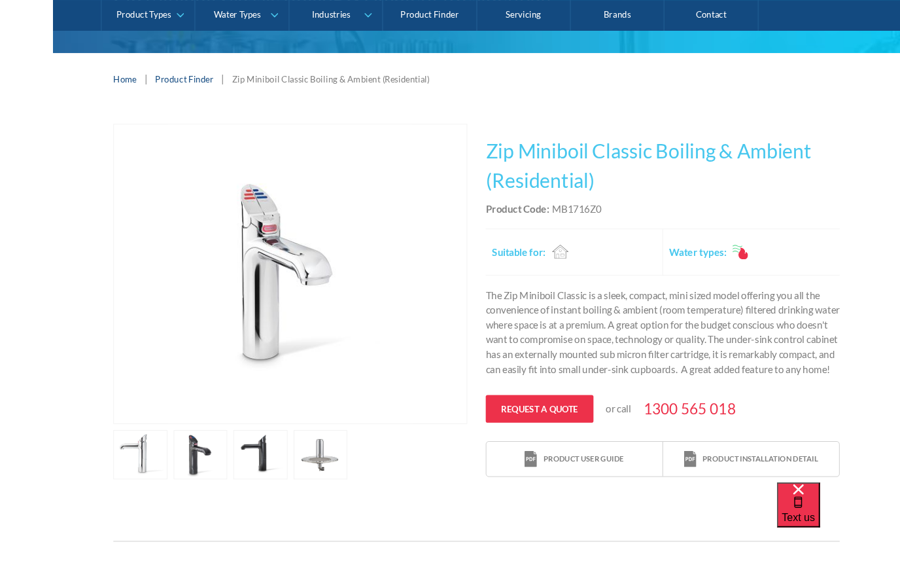
scroll to position [191, 0]
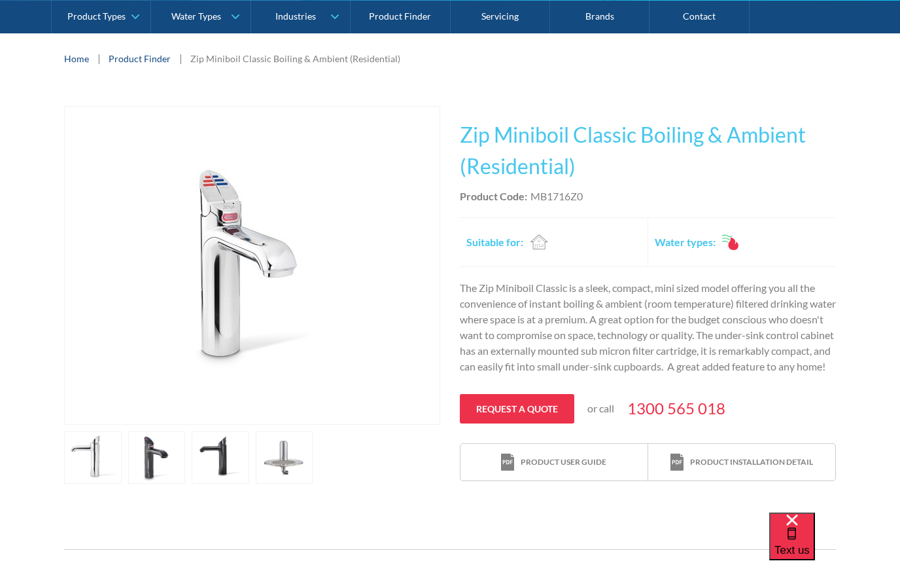
click at [280, 465] on link "open lightbox" at bounding box center [285, 457] width 58 height 52
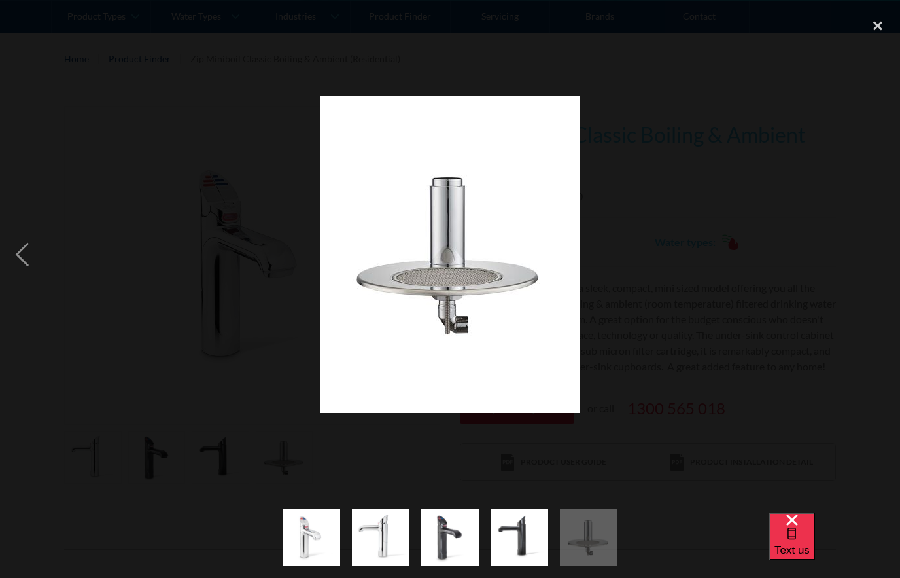
click at [11, 275] on div "previous image" at bounding box center [22, 255] width 44 height 486
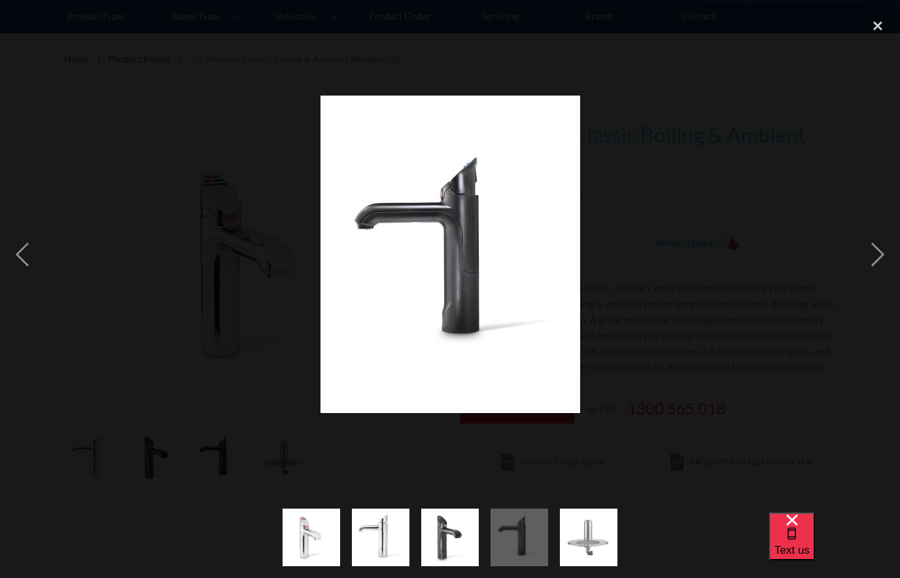
click at [866, 26] on div "close lightbox" at bounding box center [878, 26] width 44 height 29
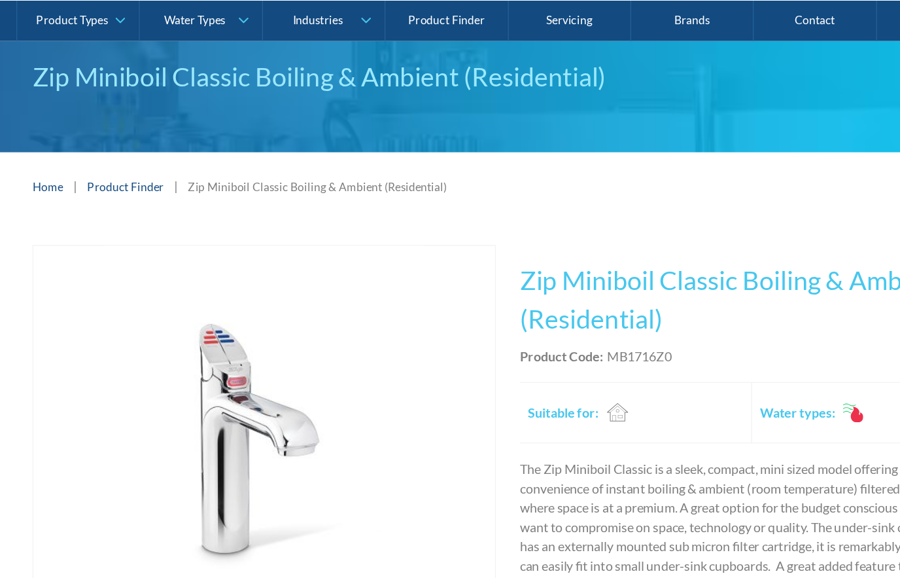
scroll to position [62, 0]
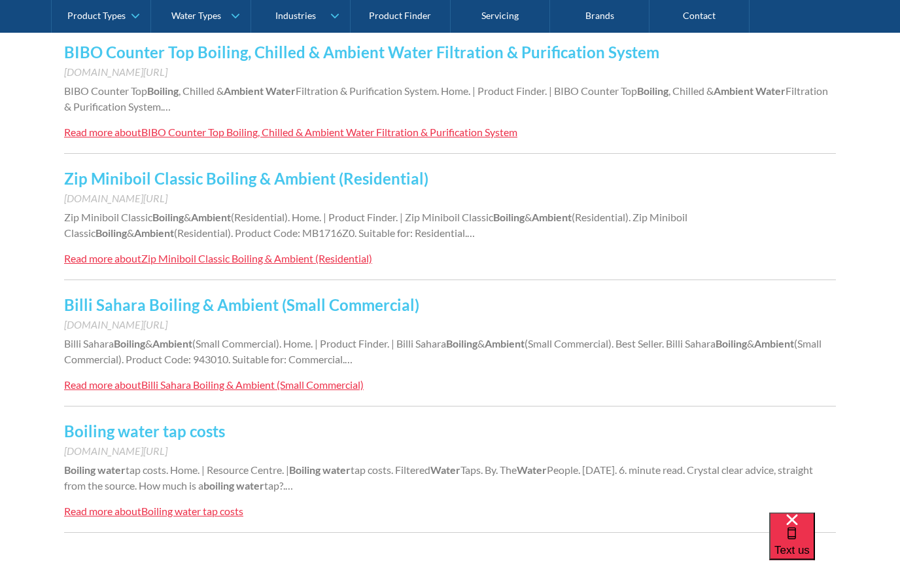
scroll to position [1076, 0]
click at [92, 447] on div "[DOMAIN_NAME][URL]" at bounding box center [450, 451] width 772 height 16
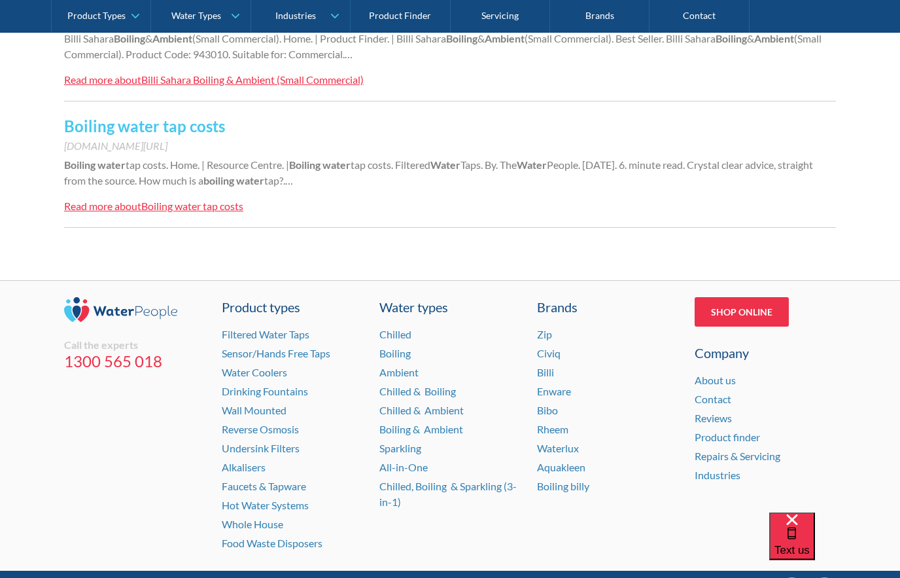
scroll to position [1443, 0]
